Goal: Communication & Community: Ask a question

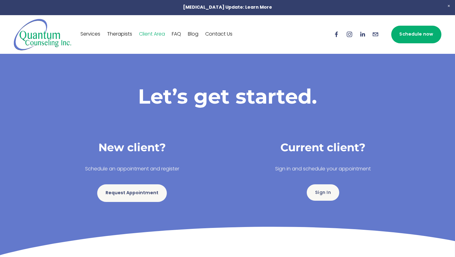
click at [217, 32] on link "Contact Us" at bounding box center [218, 34] width 27 height 10
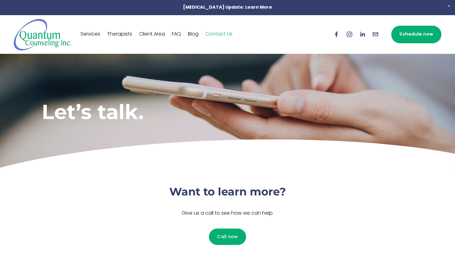
click at [309, 155] on div at bounding box center [227, 85] width 455 height 170
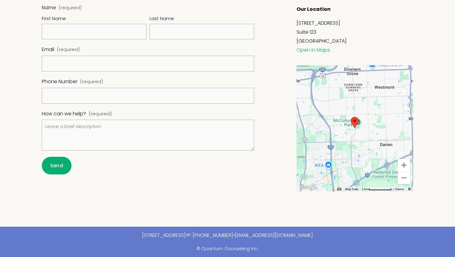
scroll to position [337, 0]
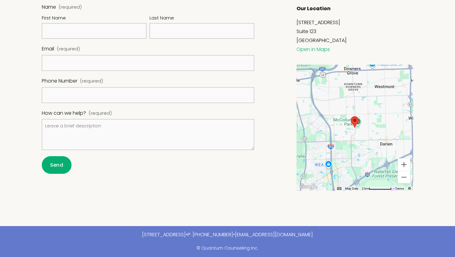
click at [273, 77] on div "Say Hello info@quantumcounselinginc.com P: (630) 707-7217 F: (630) 964-3436 Our…" at bounding box center [338, 77] width 159 height 237
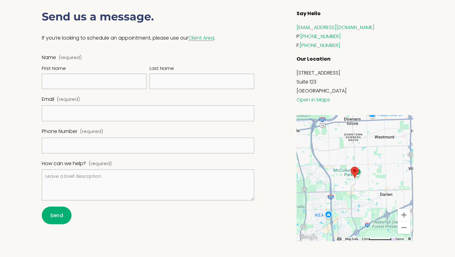
scroll to position [287, 0]
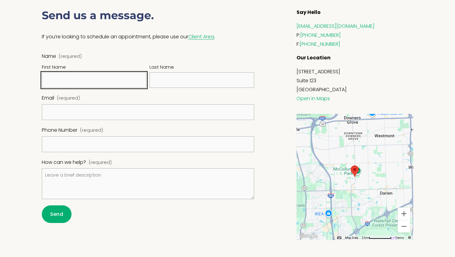
click at [93, 81] on input "First Name" at bounding box center [94, 80] width 105 height 16
type input "Barry"
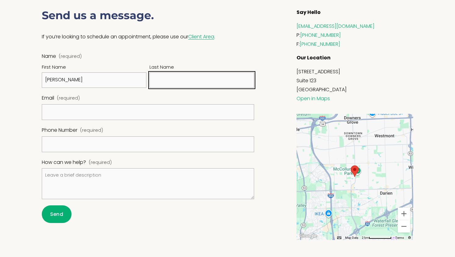
click at [186, 82] on input "Last Name" at bounding box center [202, 80] width 105 height 16
type input "Kincaid"
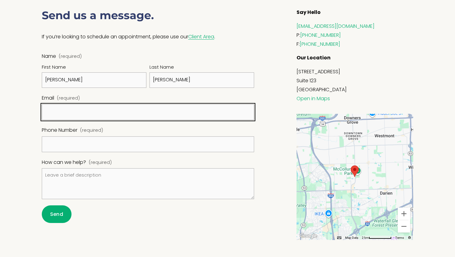
click at [135, 114] on input "Email (required)" at bounding box center [148, 112] width 212 height 16
type input "bkincaid@dg58.org"
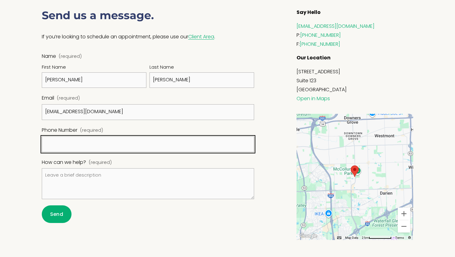
click at [106, 145] on input "text" at bounding box center [148, 145] width 212 height 16
type input "(630) 719-5815"
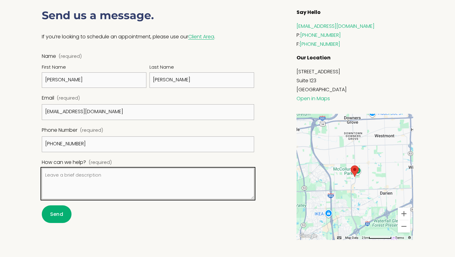
click at [122, 190] on textarea "How can we help? (required)" at bounding box center [148, 183] width 212 height 31
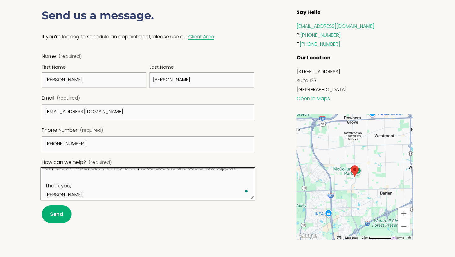
scroll to position [26, 0]
type textarea "Reaching out to speak with Terri Straney regarding a client we have in common a…"
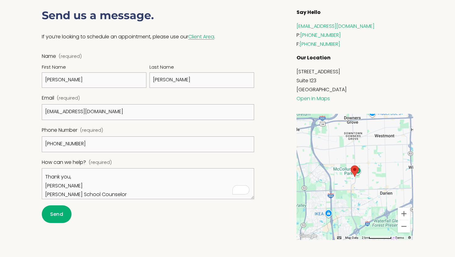
click at [59, 214] on span "Send" at bounding box center [56, 214] width 13 height 7
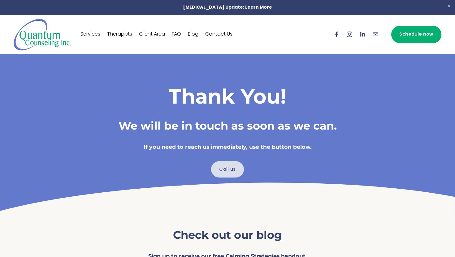
click at [224, 170] on link "Call us" at bounding box center [227, 169] width 33 height 16
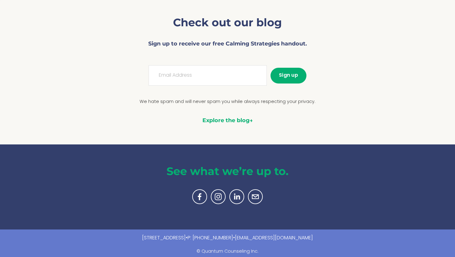
scroll to position [216, 0]
